Goal: Find specific page/section: Locate a particular part of the current website

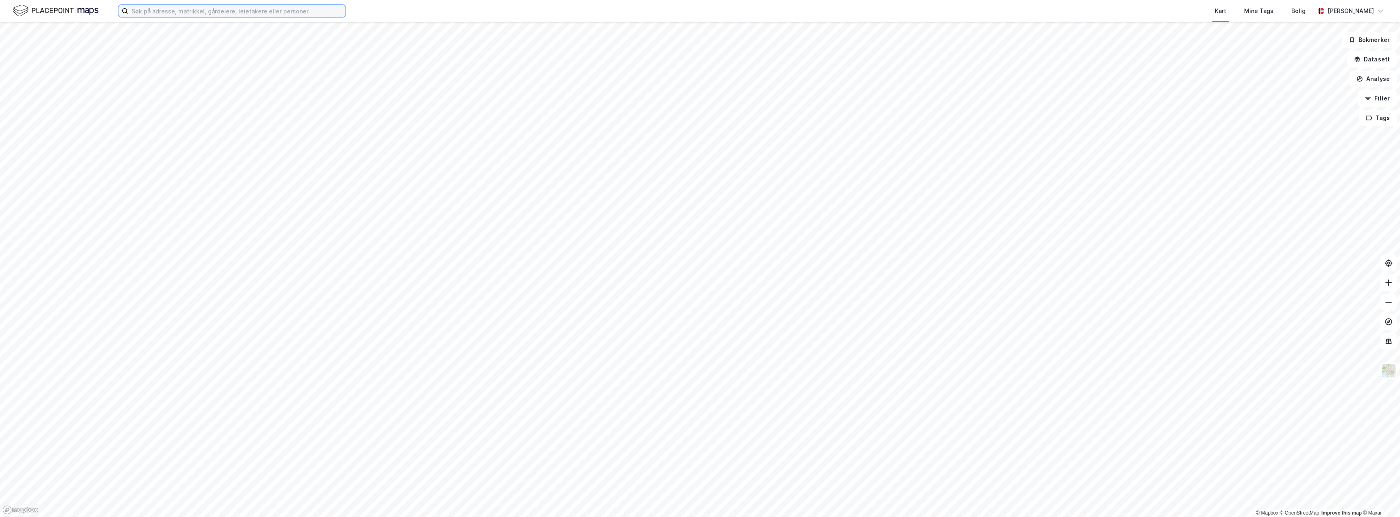
click at [262, 11] on input at bounding box center [236, 11] width 217 height 12
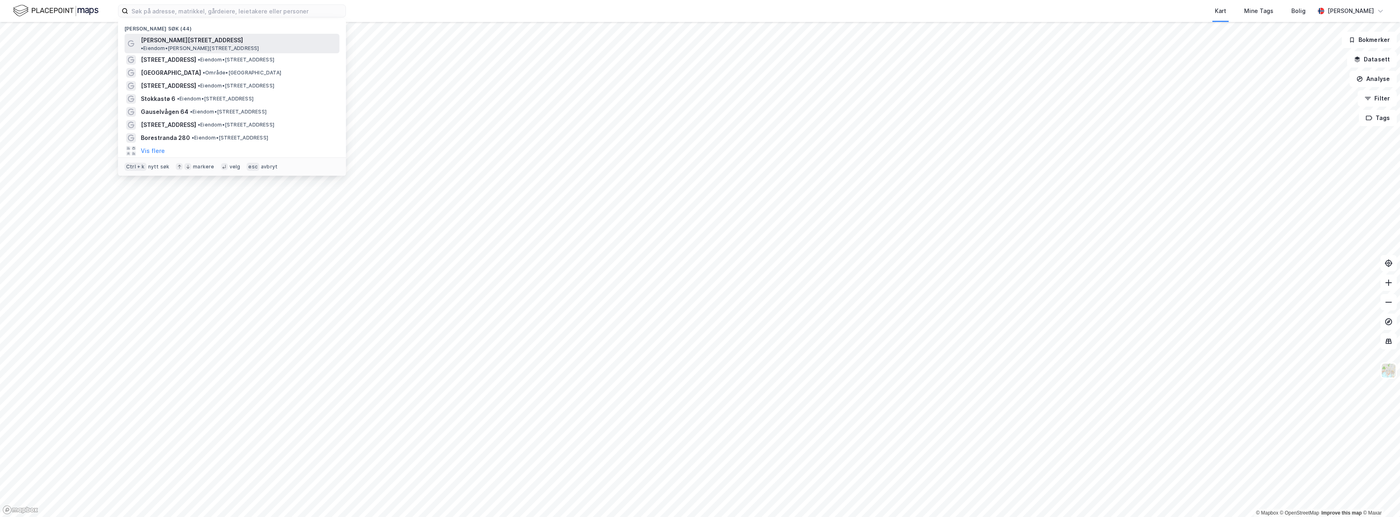
click at [244, 45] on span "• Eiendom • [PERSON_NAME][STREET_ADDRESS]" at bounding box center [200, 48] width 118 height 7
